Goal: Information Seeking & Learning: Learn about a topic

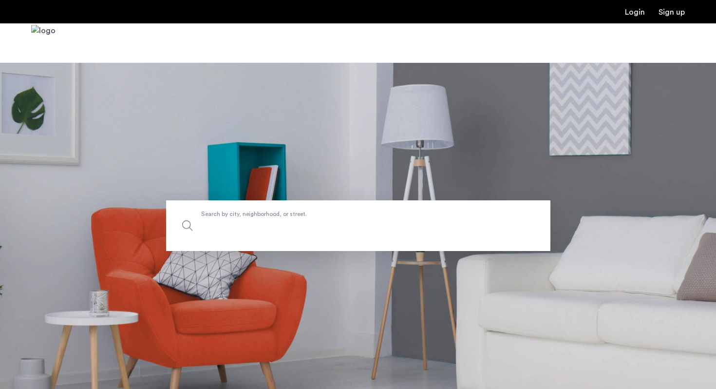
click at [225, 247] on input "Search by city, neighborhood, or street." at bounding box center [358, 225] width 384 height 51
type input "***"
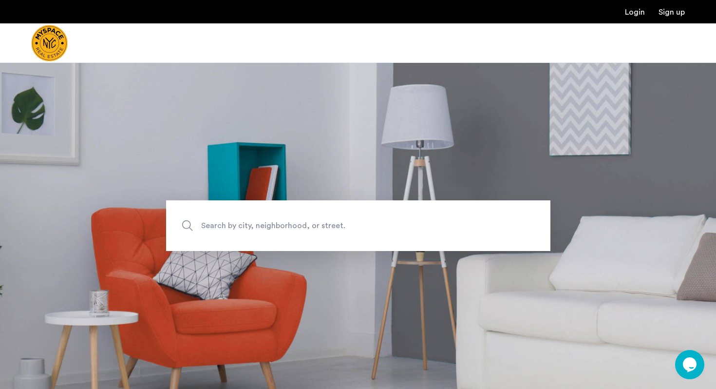
click at [228, 222] on span "Search by city, neighborhood, or street." at bounding box center [335, 225] width 269 height 13
click at [228, 222] on input "Search by city, neighborhood, or street." at bounding box center [358, 225] width 384 height 51
type input "****"
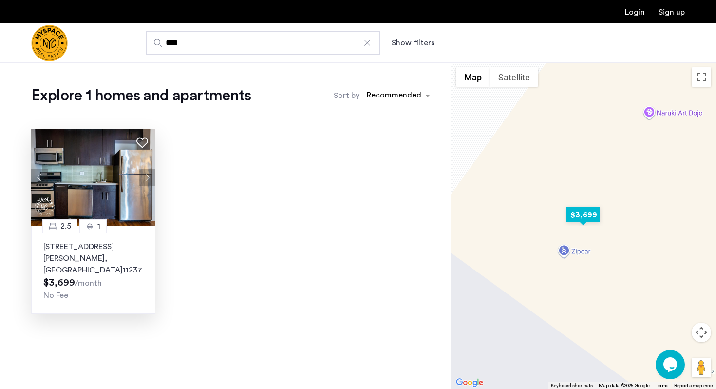
click at [86, 246] on p "184 Noll St, Unit 3C, Brooklyn , NY 11237" at bounding box center [93, 258] width 100 height 35
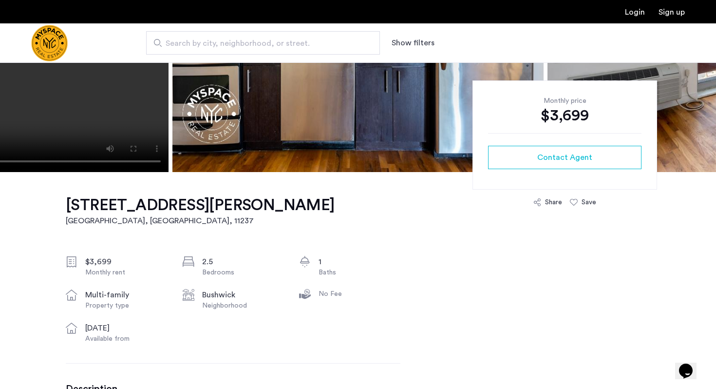
scroll to position [195, 0]
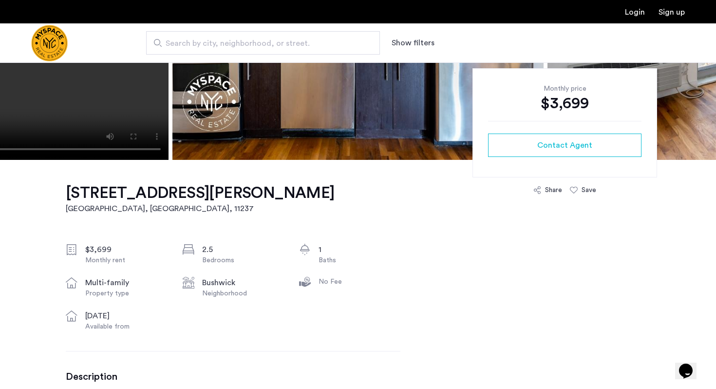
drag, startPoint x: 171, startPoint y: 319, endPoint x: 171, endPoint y: 252, distance: 66.7
click at [171, 252] on div "$3,699 Monthly rent 2.5 Bedrooms 1 Baths multi-family Property type Bushwick Ne…" at bounding box center [233, 288] width 335 height 88
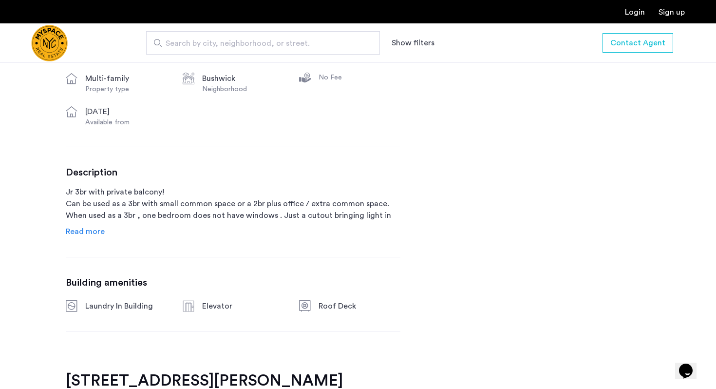
click at [175, 226] on div "Description Jr 3br with private balcony! Can be used as a 3br with small common…" at bounding box center [233, 202] width 335 height 71
click at [97, 231] on span "Read more" at bounding box center [85, 231] width 39 height 8
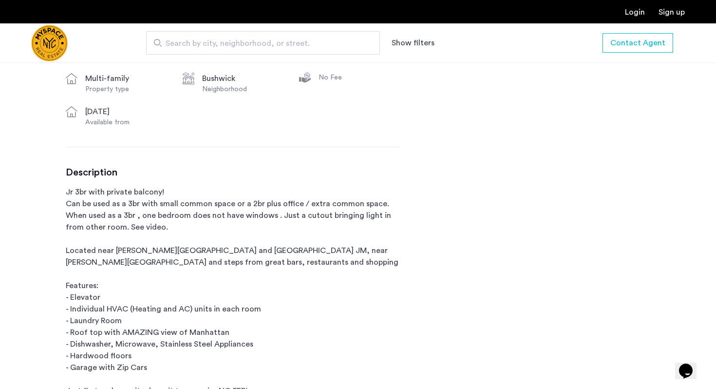
click at [138, 220] on p "Jr 3br with private balcony! Can be used as a 3br with small common space or a …" at bounding box center [233, 291] width 335 height 210
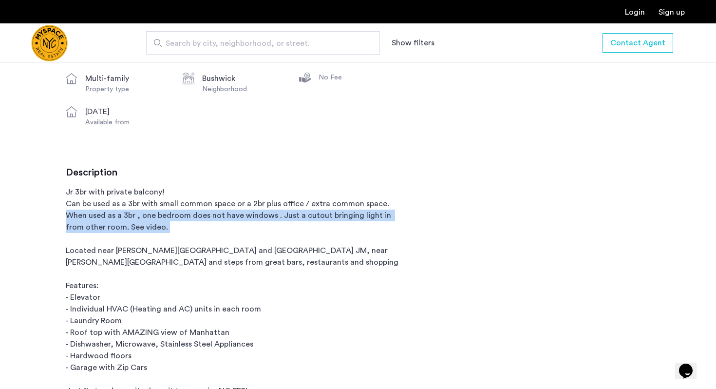
click at [138, 220] on p "Jr 3br with private balcony! Can be used as a 3br with small common space or a …" at bounding box center [233, 291] width 335 height 210
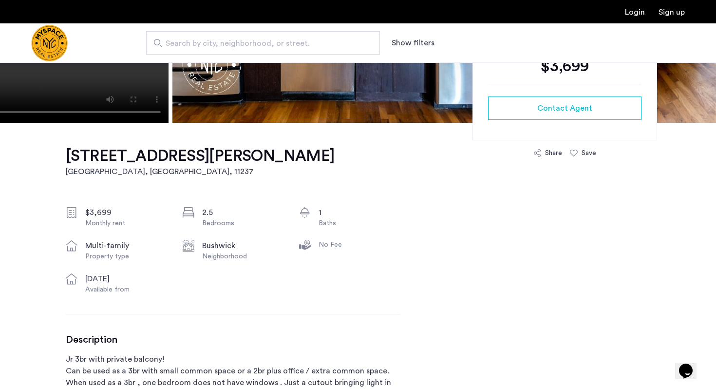
scroll to position [23, 0]
